Goal: Task Accomplishment & Management: Manage account settings

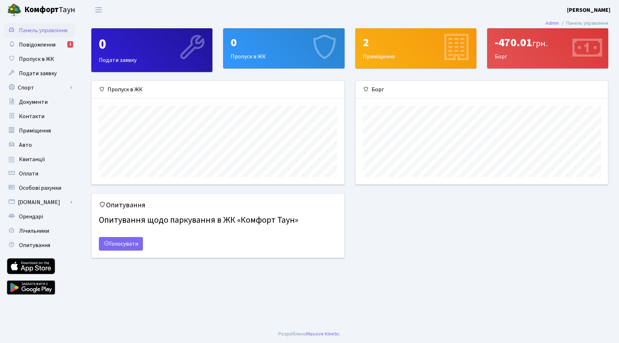
scroll to position [104, 252]
click at [529, 40] on div "-470.01 грн." at bounding box center [548, 43] width 106 height 14
click at [48, 47] on span "Повідомлення" at bounding box center [37, 45] width 37 height 8
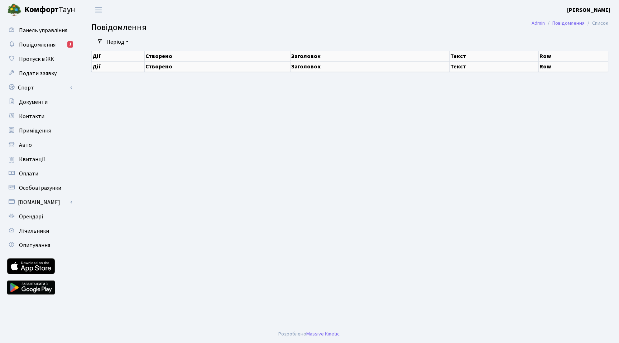
select select "25"
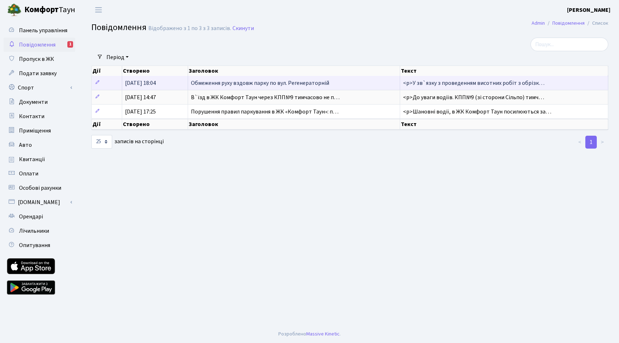
click at [278, 81] on span "Обмеження руху вздовж парку по вул. Регенераторній" at bounding box center [260, 83] width 138 height 8
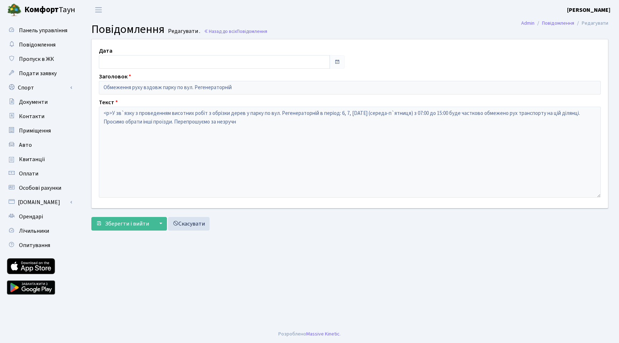
type input "05.08.2025"
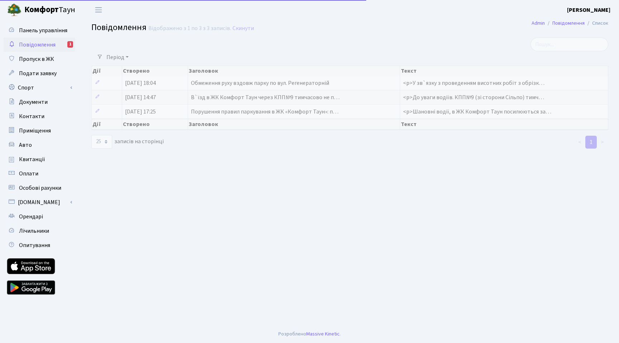
select select "25"
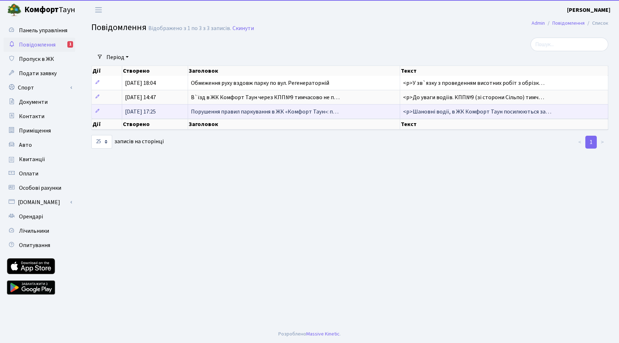
click at [241, 104] on td "Порушення правил паркування в ЖК «Комфорт Таун»: п…" at bounding box center [294, 111] width 212 height 14
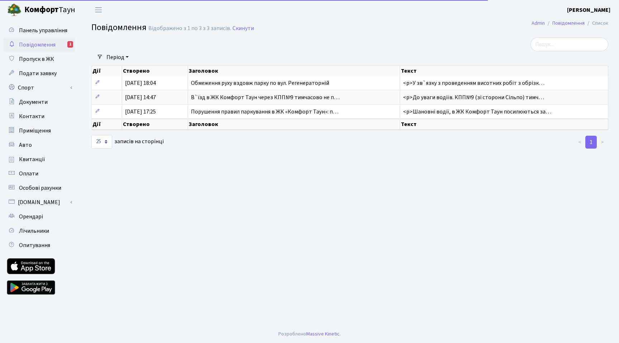
select select "25"
